Goal: Information Seeking & Learning: Learn about a topic

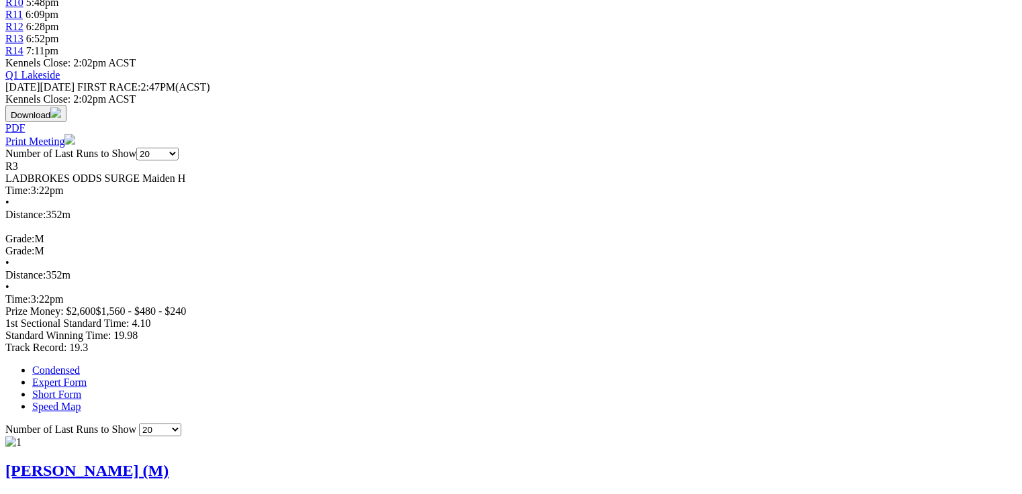
scroll to position [591, 0]
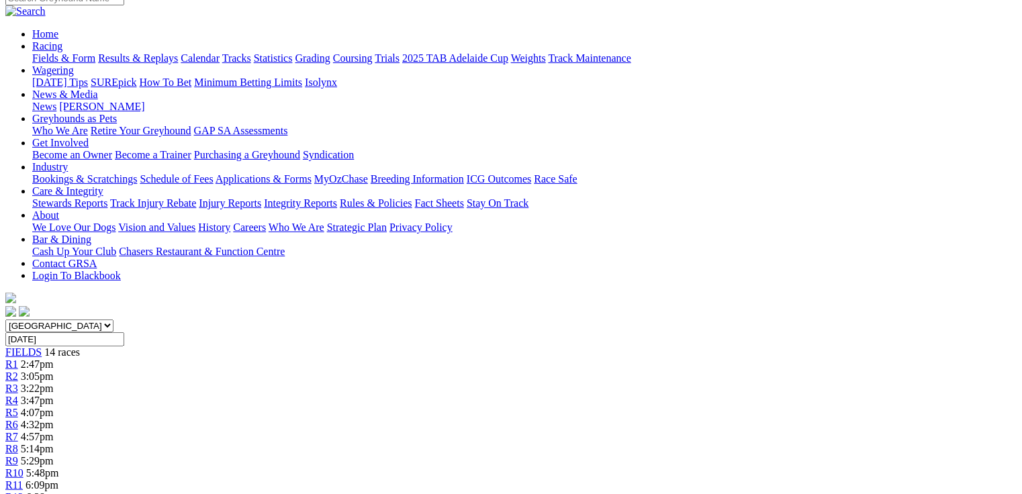
scroll to position [0, 0]
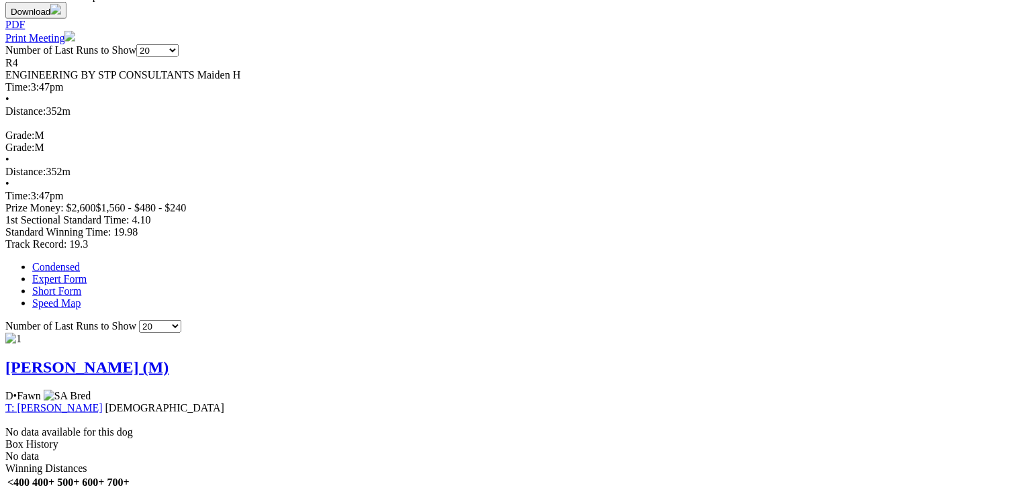
scroll to position [698, 0]
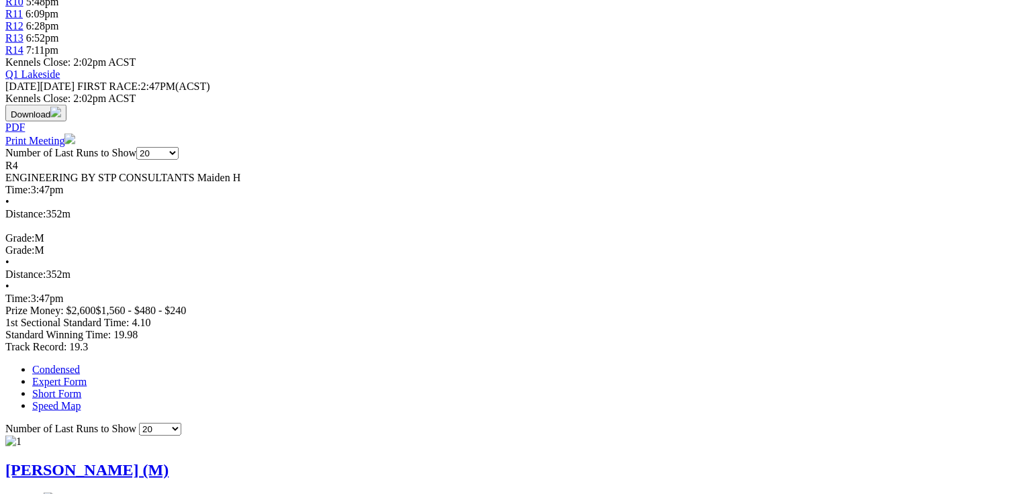
scroll to position [0, 0]
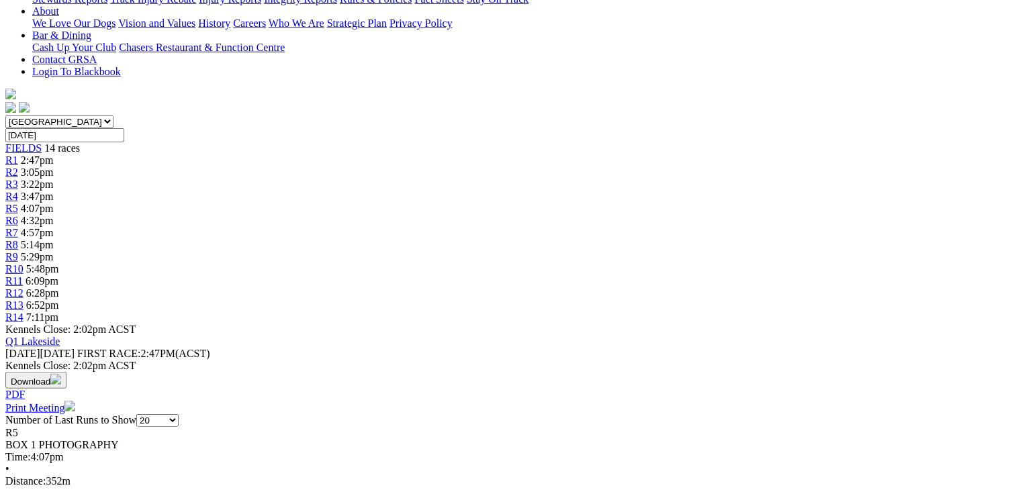
scroll to position [376, 0]
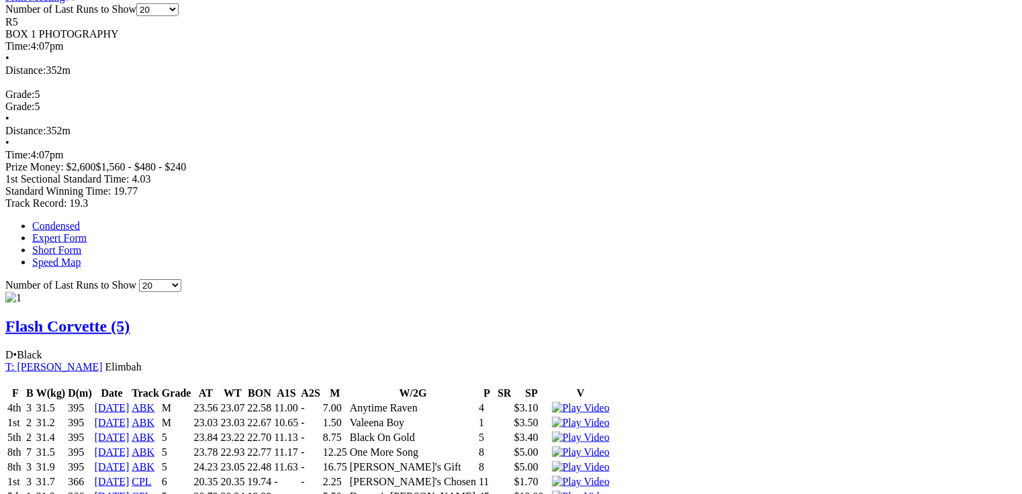
scroll to position [806, 0]
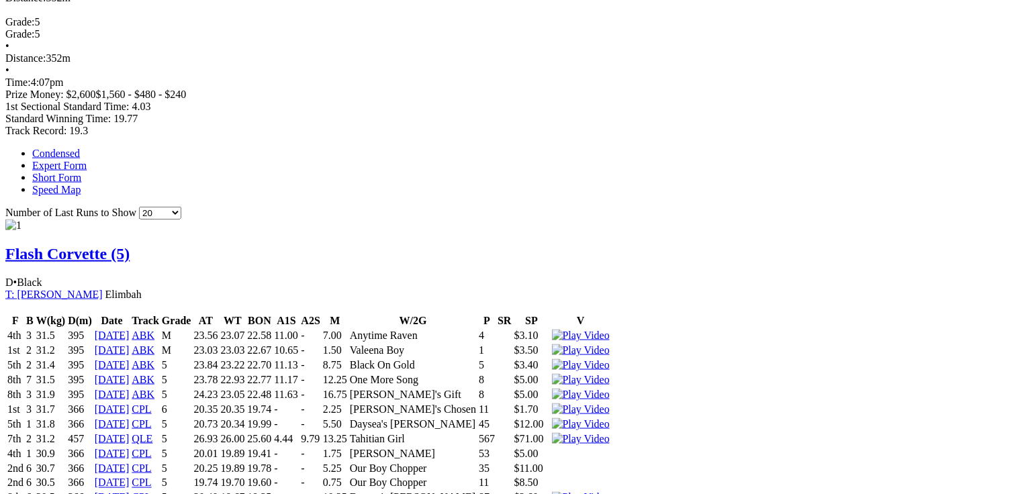
drag, startPoint x: 59, startPoint y: 40, endPoint x: 408, endPoint y: 46, distance: 348.5
drag, startPoint x: 231, startPoint y: 95, endPoint x: 257, endPoint y: 93, distance: 26.3
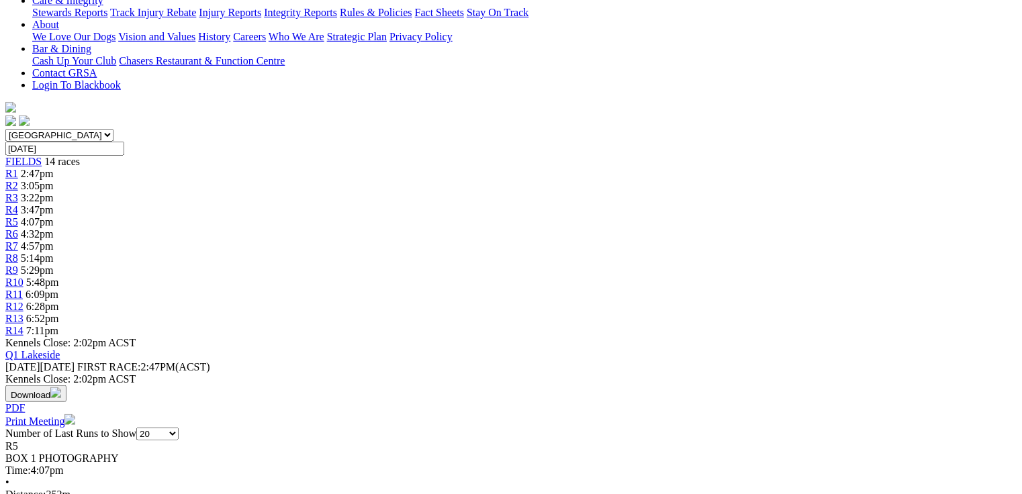
scroll to position [0, 0]
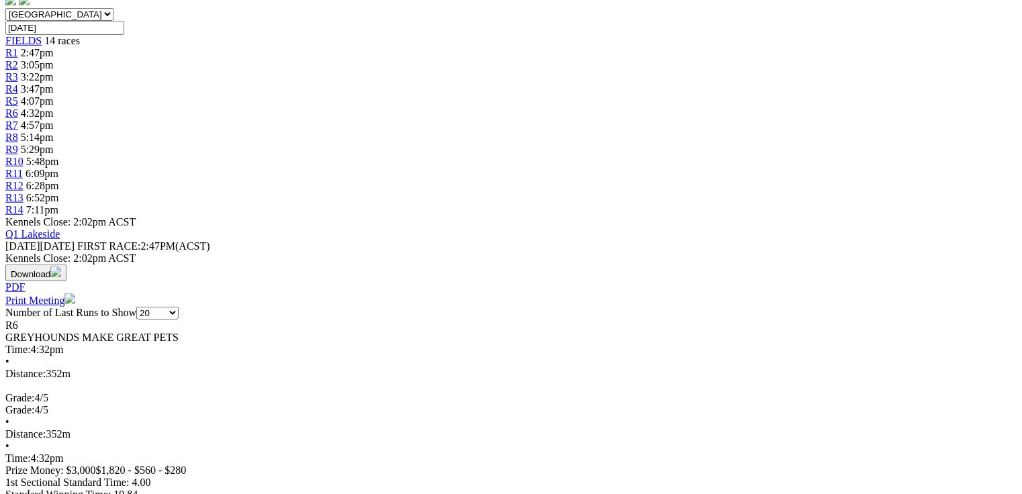
scroll to position [430, 0]
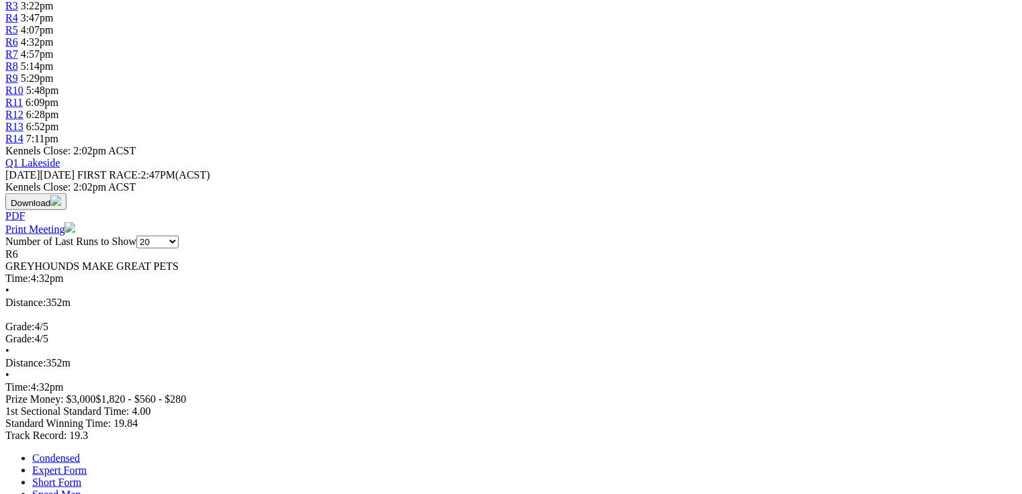
scroll to position [0, 0]
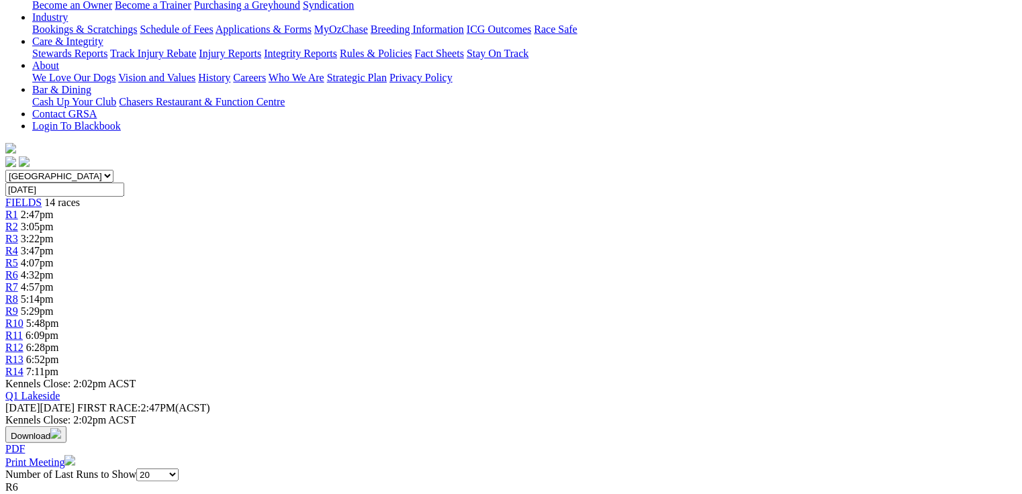
scroll to position [269, 0]
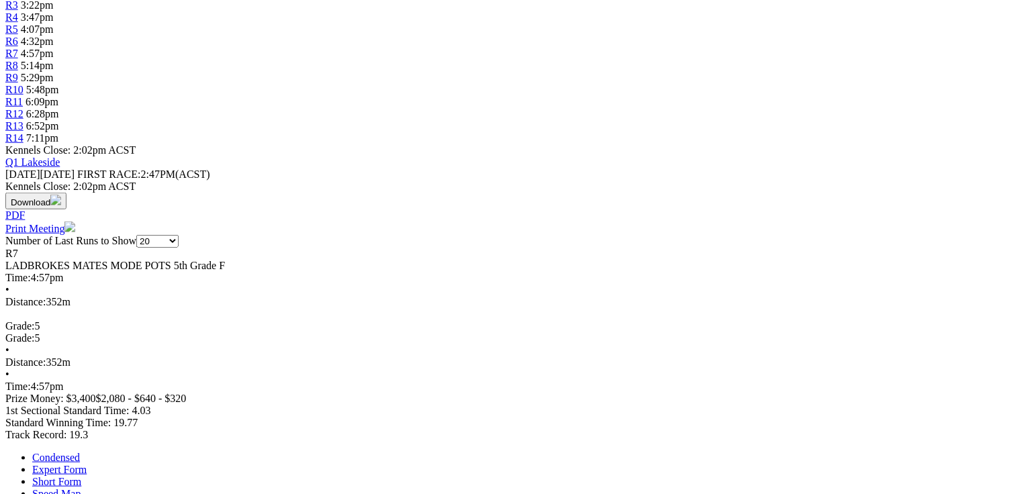
scroll to position [502, 0]
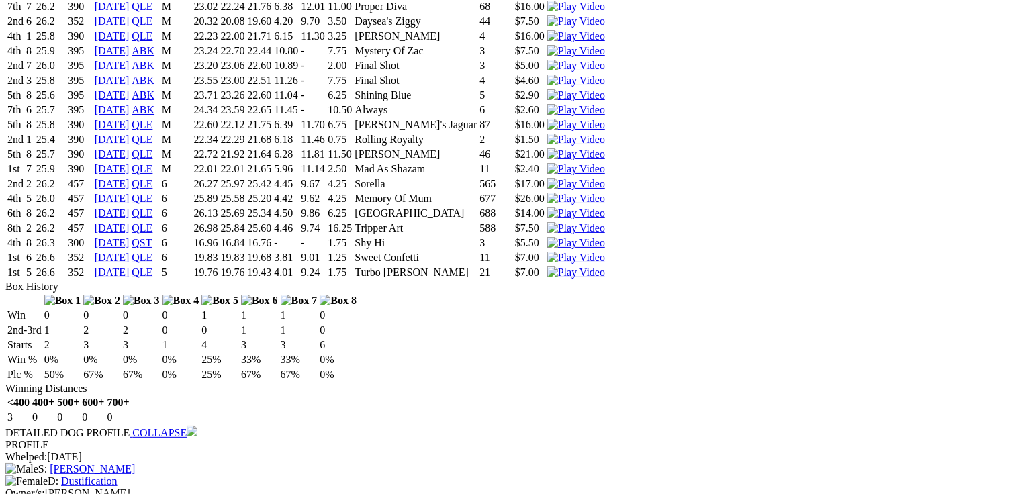
scroll to position [0, 0]
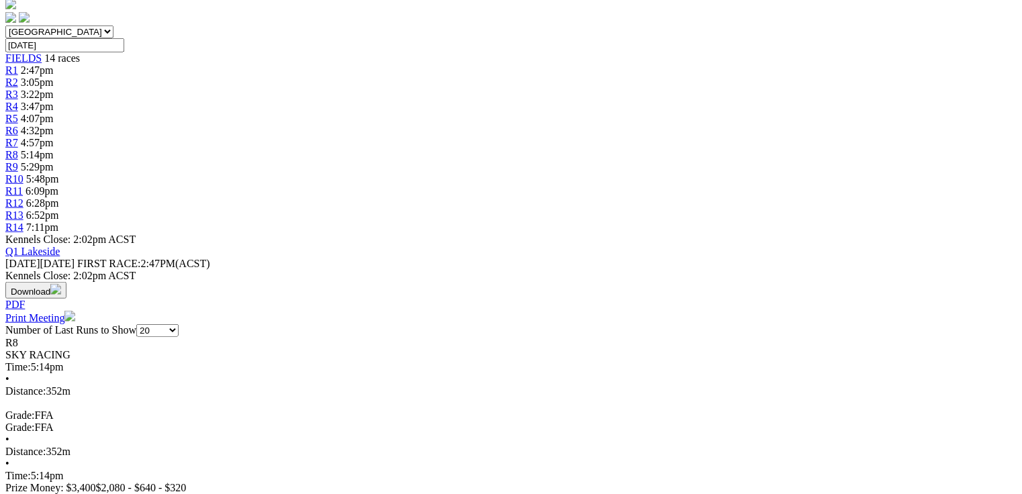
scroll to position [430, 0]
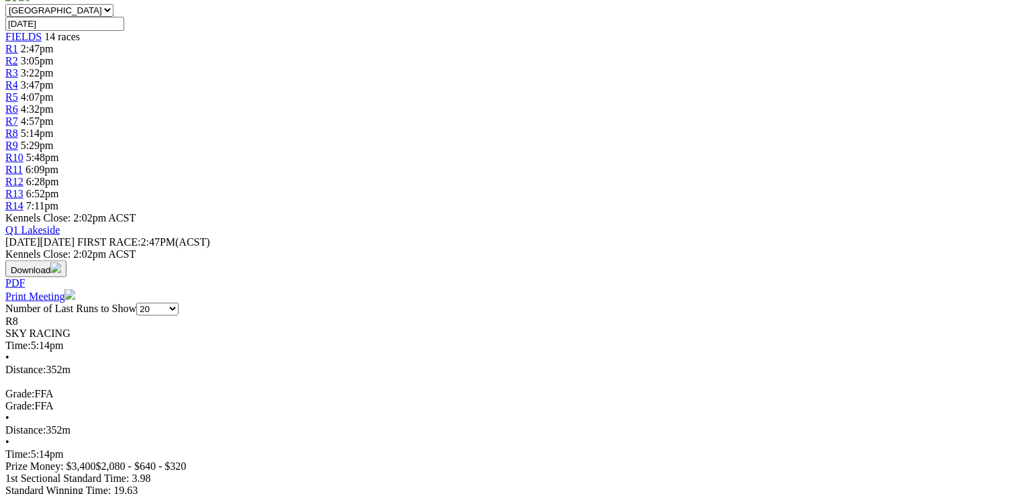
scroll to position [422, 0]
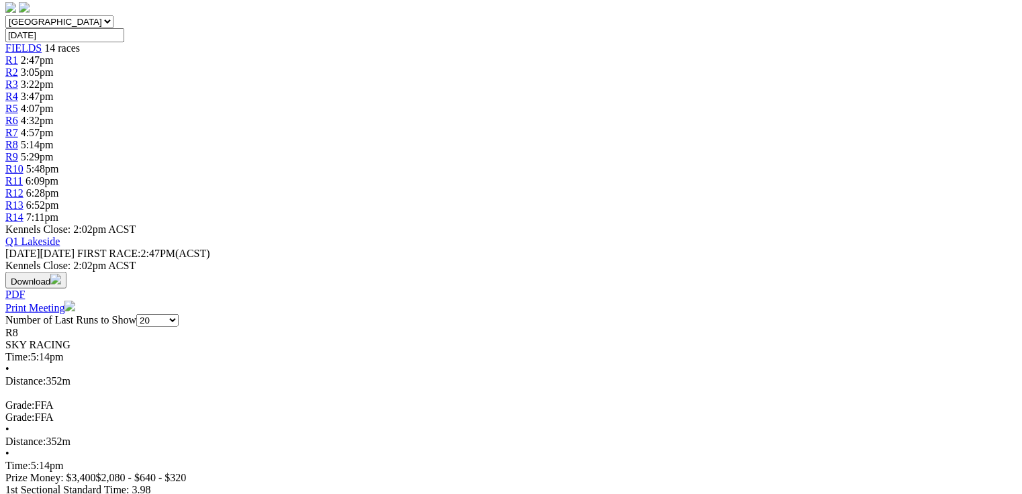
drag, startPoint x: 30, startPoint y: 23, endPoint x: 302, endPoint y: 83, distance: 278.4
